Goal: Information Seeking & Learning: Learn about a topic

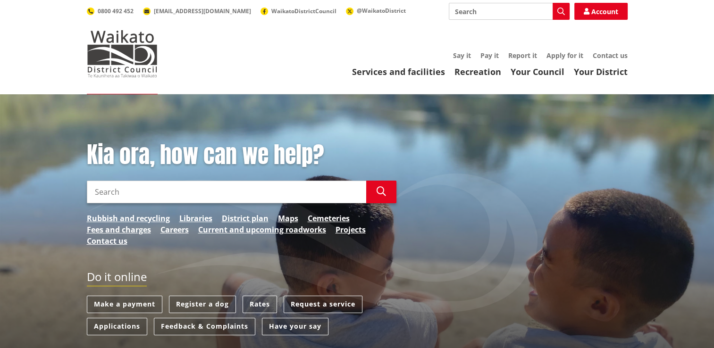
drag, startPoint x: 478, startPoint y: 11, endPoint x: 469, endPoint y: 6, distance: 10.6
click at [476, 11] on input "Search" at bounding box center [509, 11] width 121 height 17
type input "pest"
click at [605, 73] on link "Your District" at bounding box center [601, 71] width 54 height 11
click at [239, 218] on link "District plan" at bounding box center [245, 218] width 47 height 11
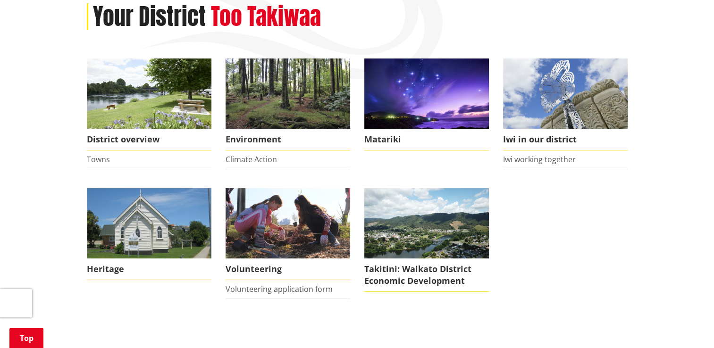
scroll to position [103, 0]
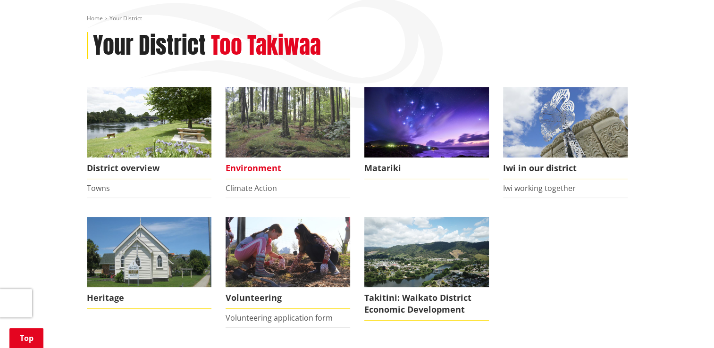
click at [250, 168] on span "Environment" at bounding box center [288, 169] width 125 height 22
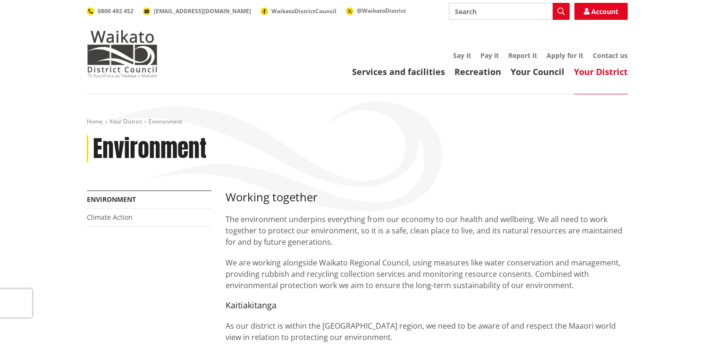
click at [480, 15] on input "Search" at bounding box center [509, 11] width 121 height 17
type input "pests"
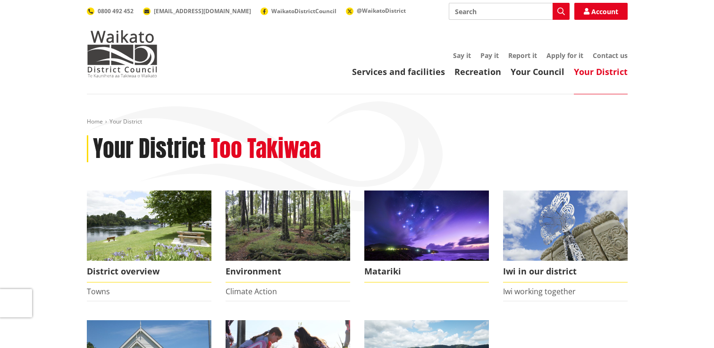
scroll to position [103, 0]
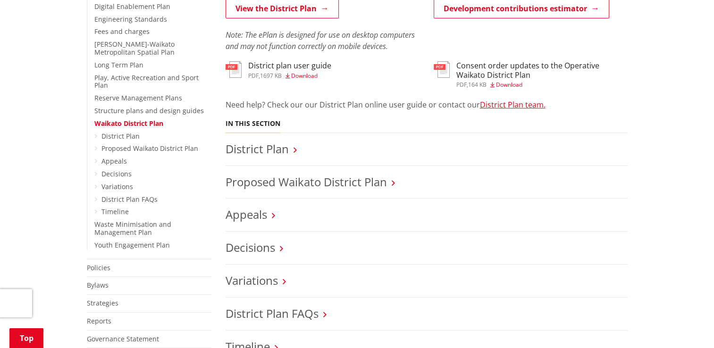
scroll to position [236, 0]
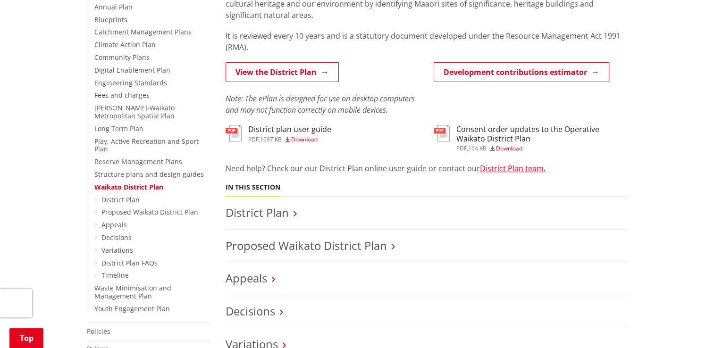
click at [96, 197] on icon at bounding box center [95, 200] width 3 height 7
click at [296, 216] on icon at bounding box center [294, 214] width 3 height 8
click at [294, 215] on icon at bounding box center [294, 214] width 3 height 8
click at [259, 212] on link "District Plan" at bounding box center [257, 213] width 63 height 16
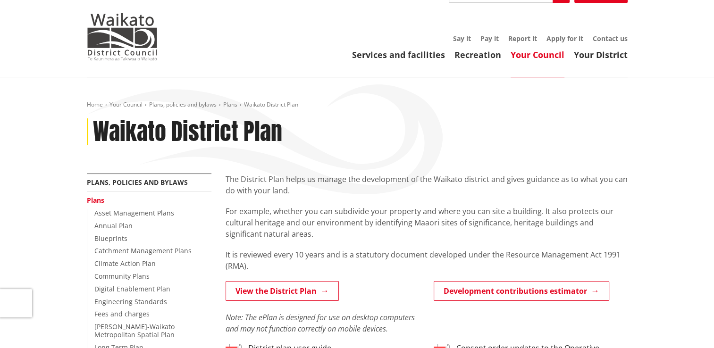
scroll to position [0, 0]
